Goal: Check status: Check status

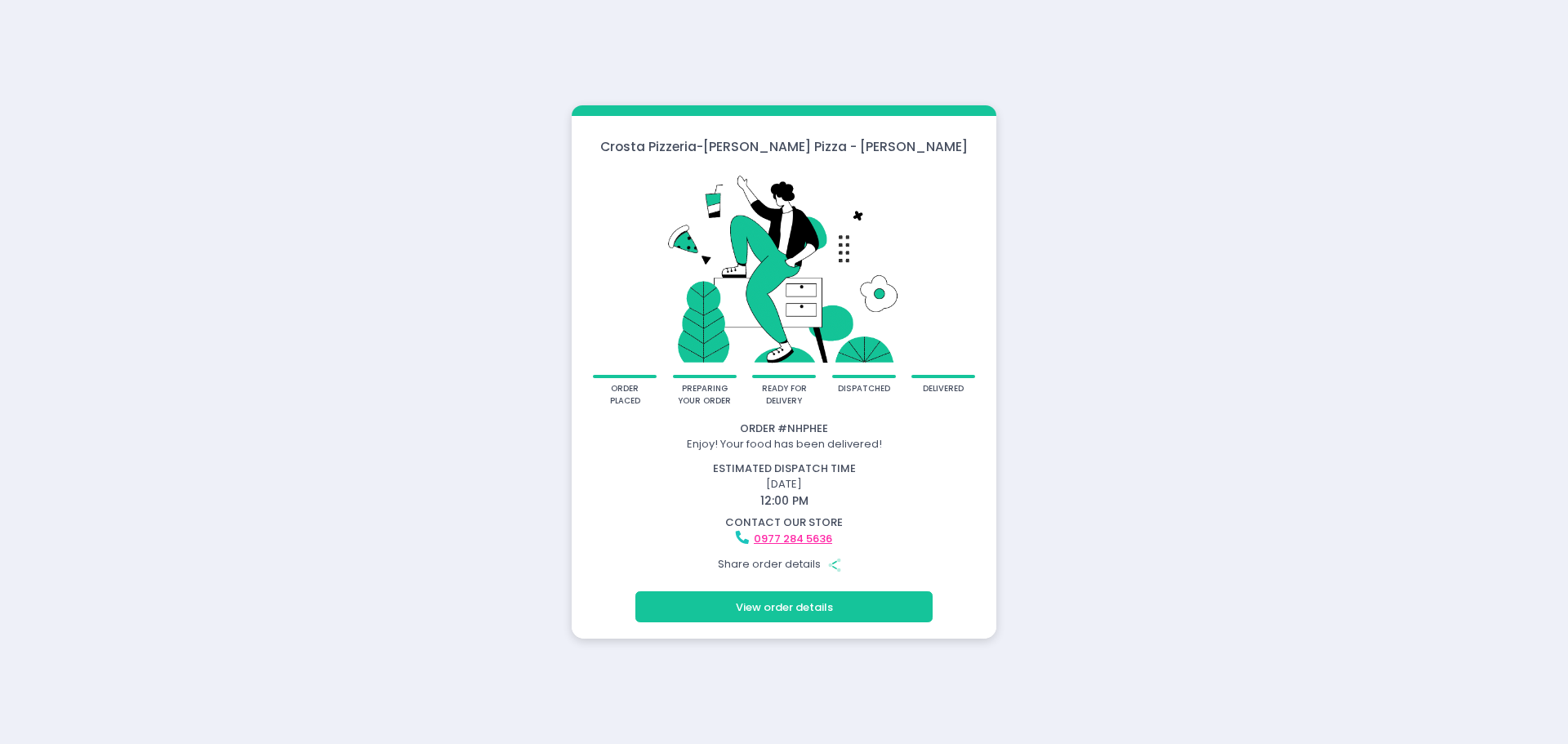
click at [784, 605] on button "View order details" at bounding box center [784, 606] width 298 height 31
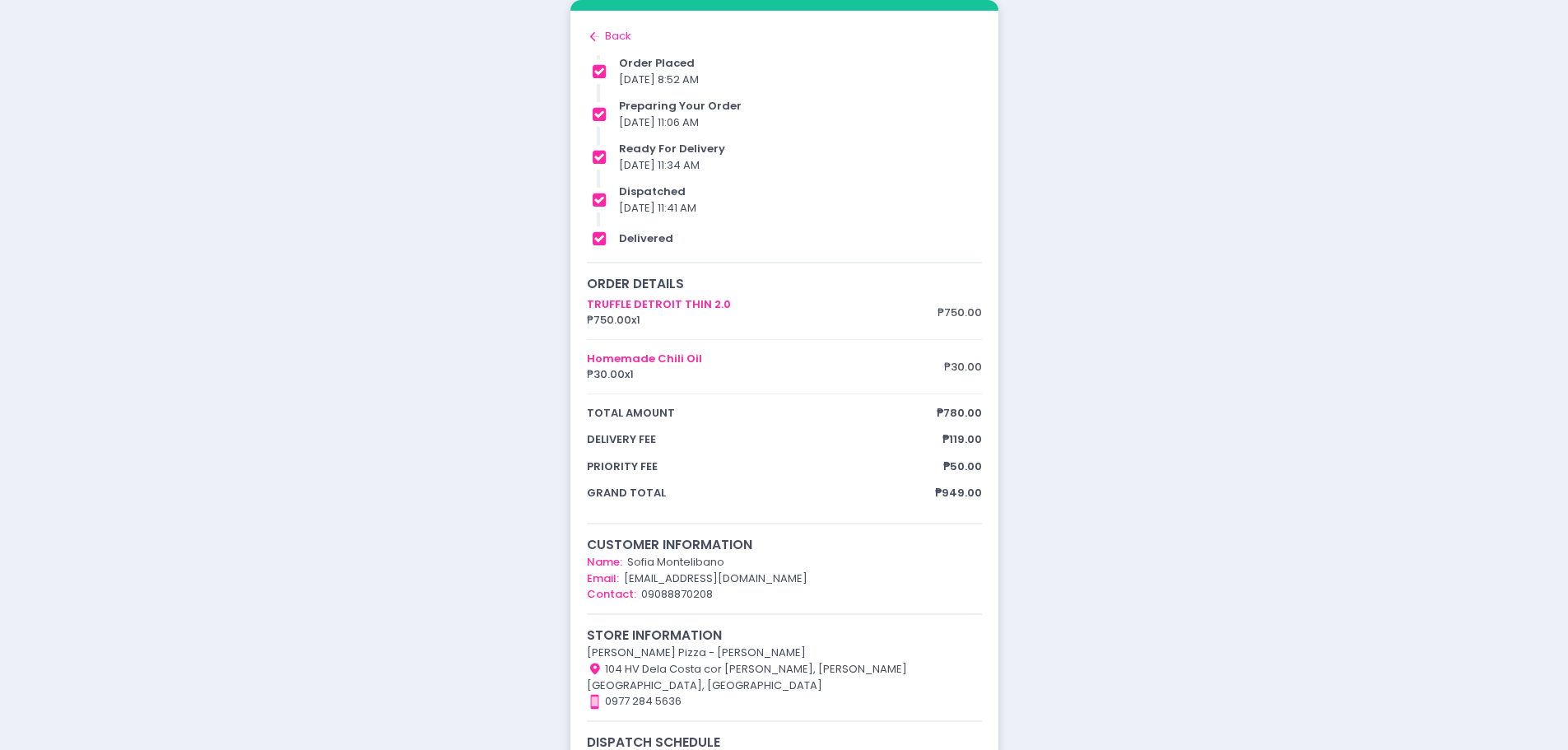
click at [654, 303] on div "TRUFFLE DETROIT THIN 2.0 ₱750.00 x 1 ₱750.00 Homemade Chili Oil ₱30.00 x 1 ₱30.…" at bounding box center [784, 399] width 395 height 205
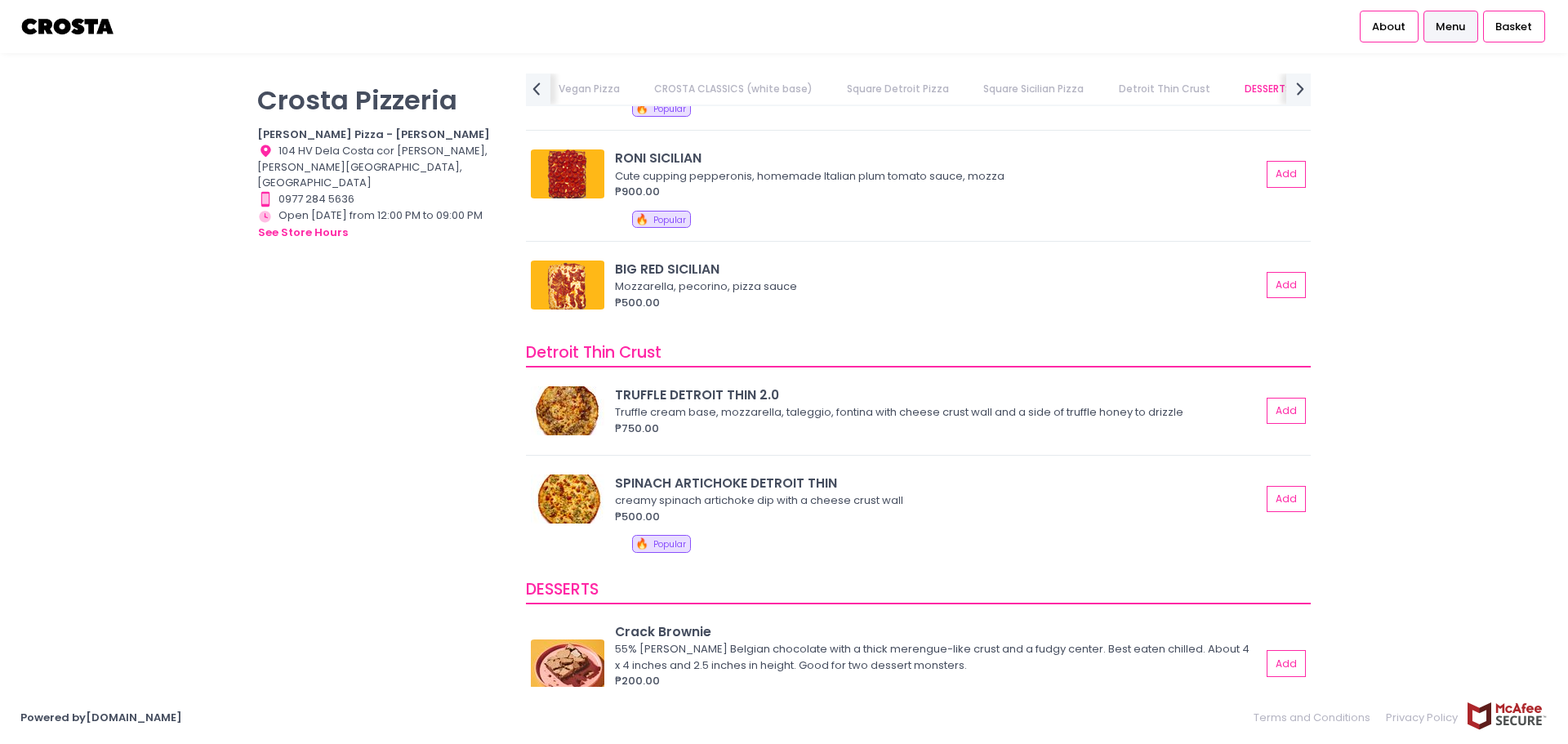
scroll to position [0, 904]
